Goal: Browse casually

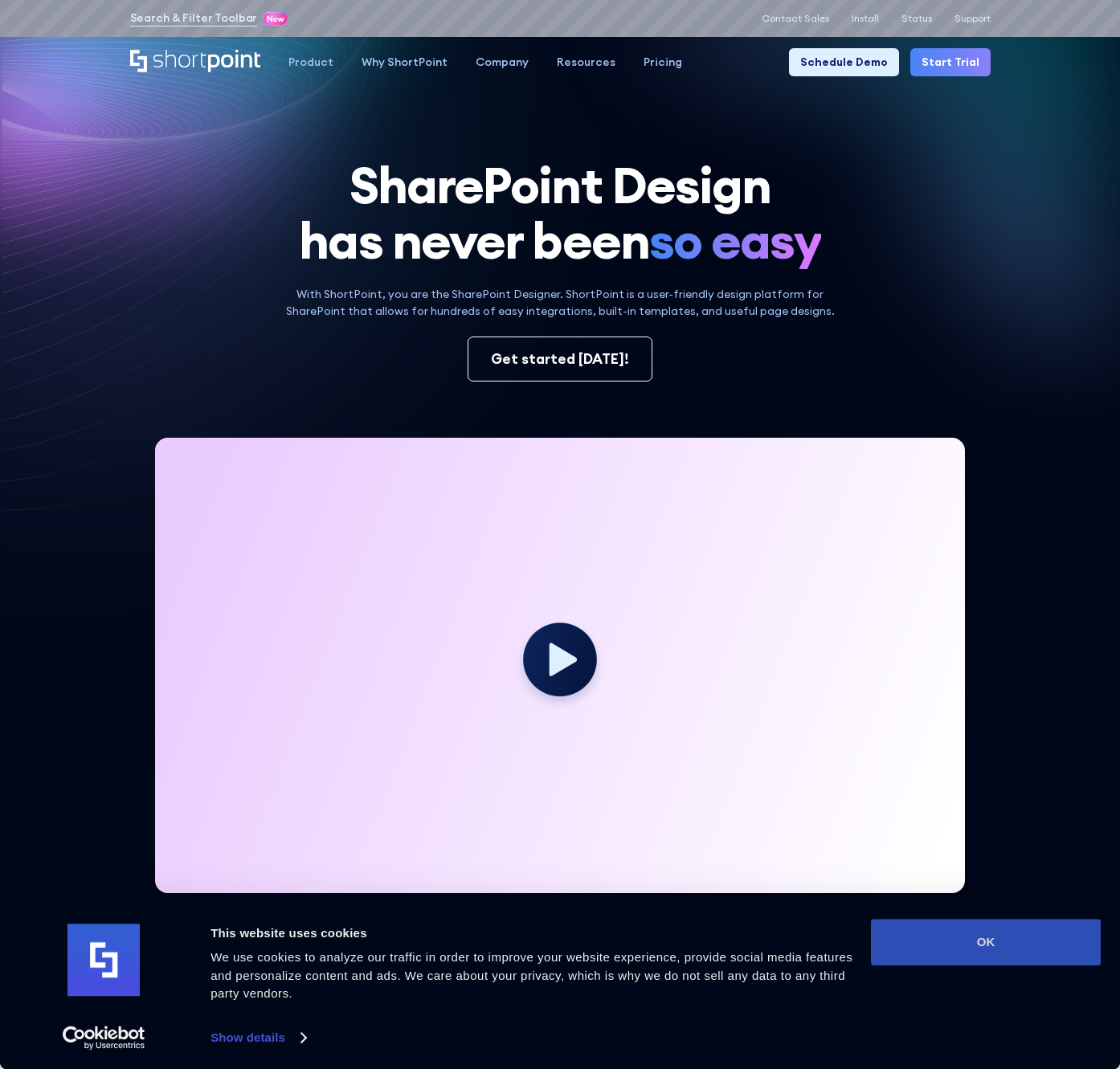
click at [1004, 944] on button "OK" at bounding box center [985, 941] width 230 height 46
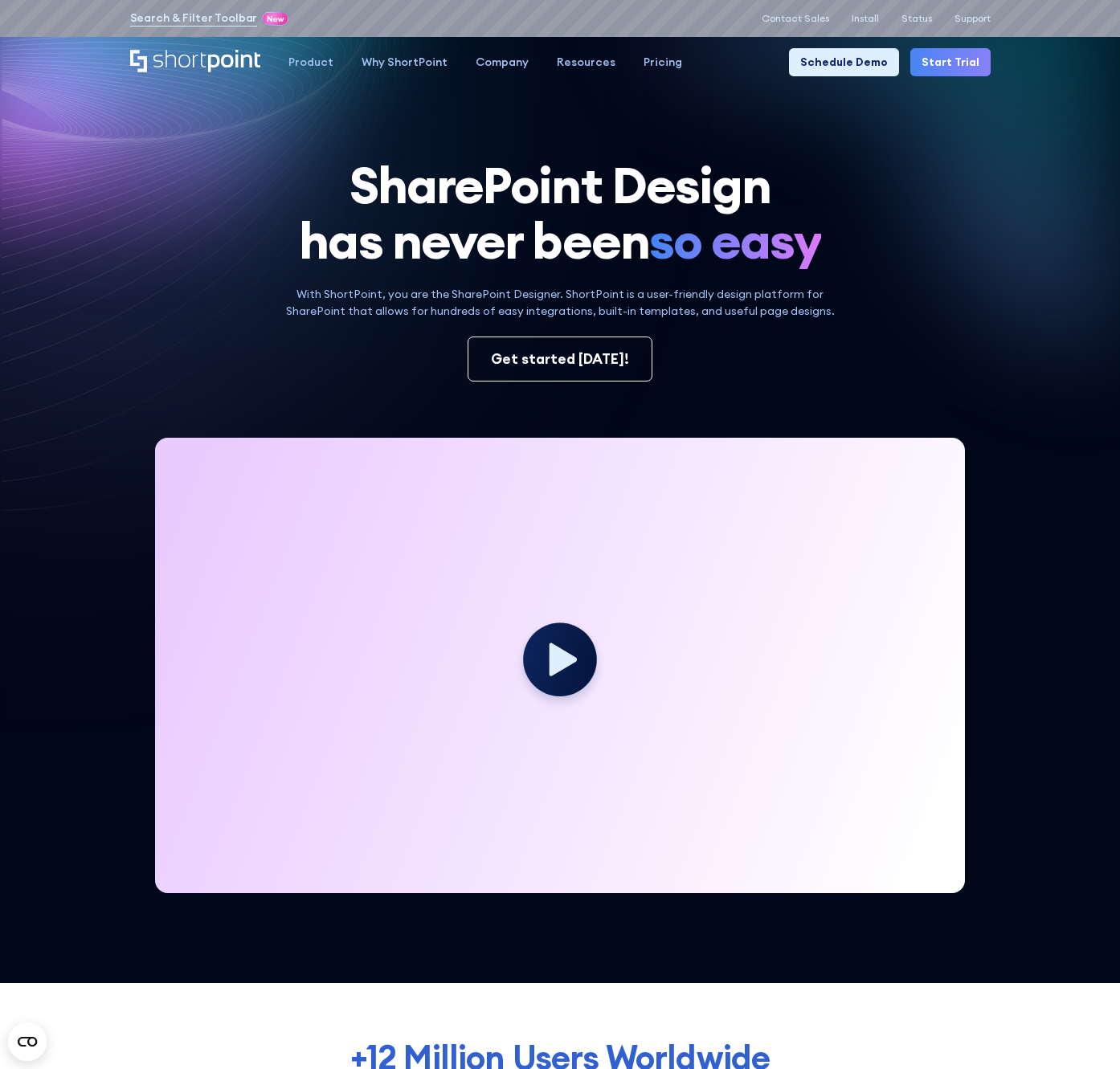
click at [233, 213] on h1 "SharePoint Design has never been so easy" at bounding box center [560, 213] width 860 height 112
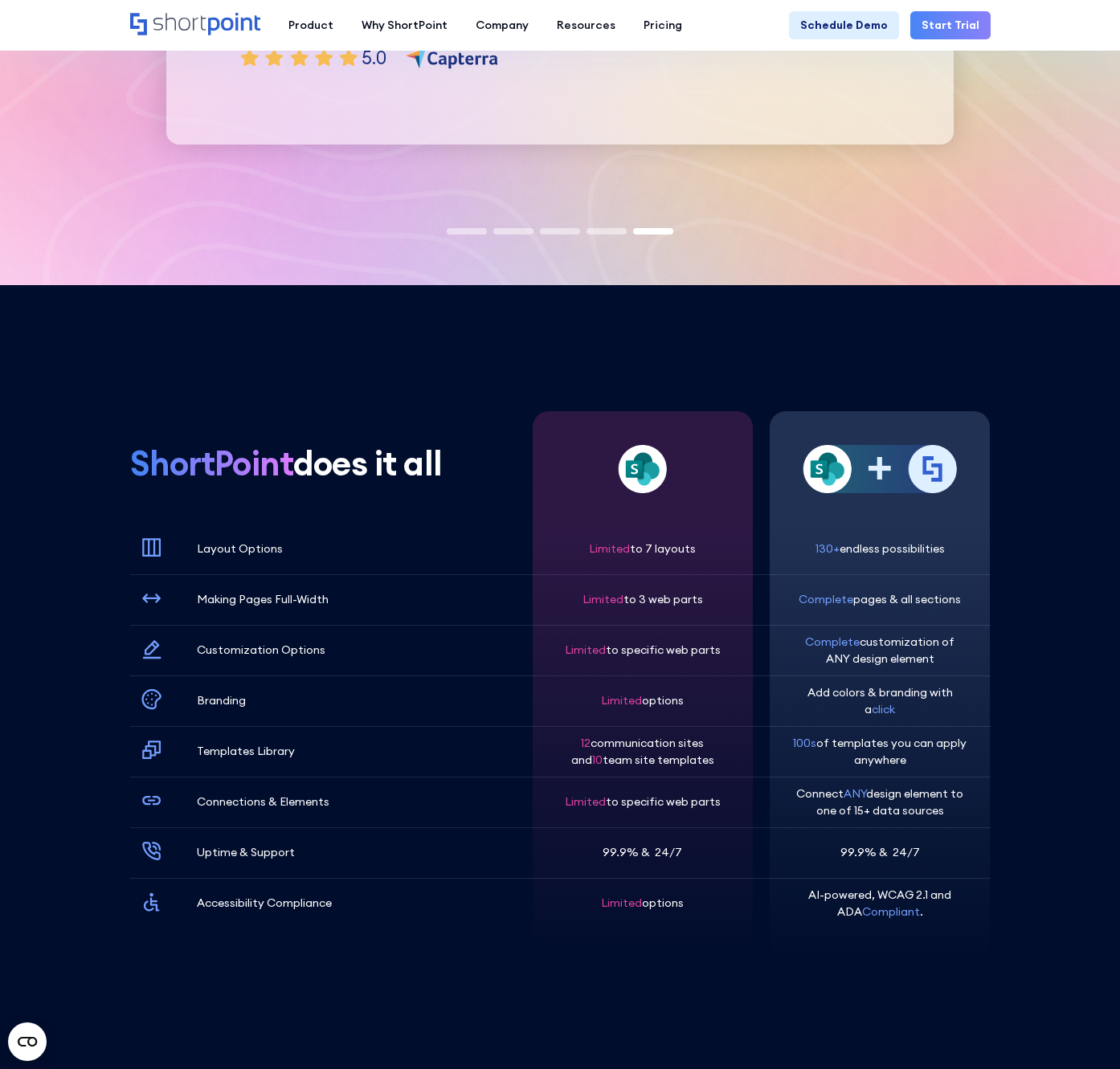
scroll to position [4529, 0]
